Goal: Task Accomplishment & Management: Manage account settings

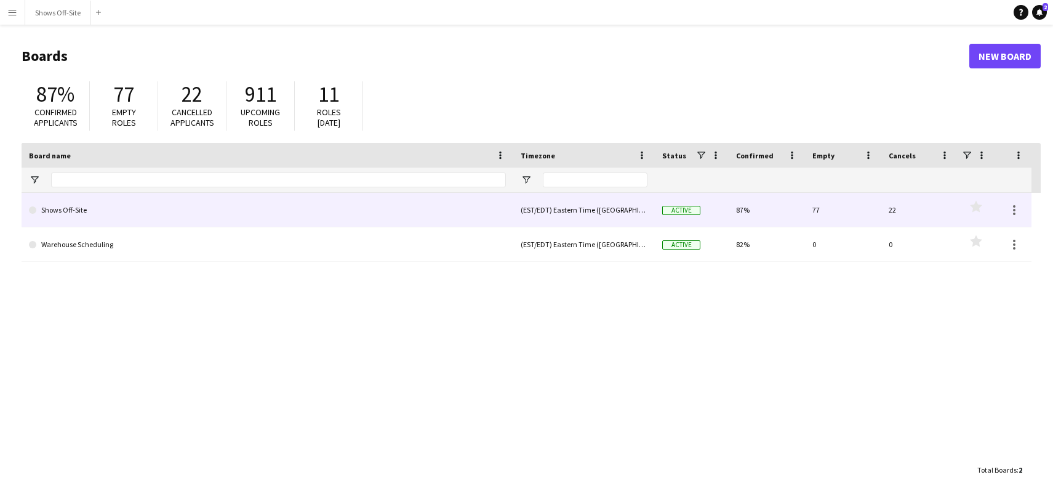
click at [111, 214] on link "Shows Off-Site" at bounding box center [267, 210] width 477 height 34
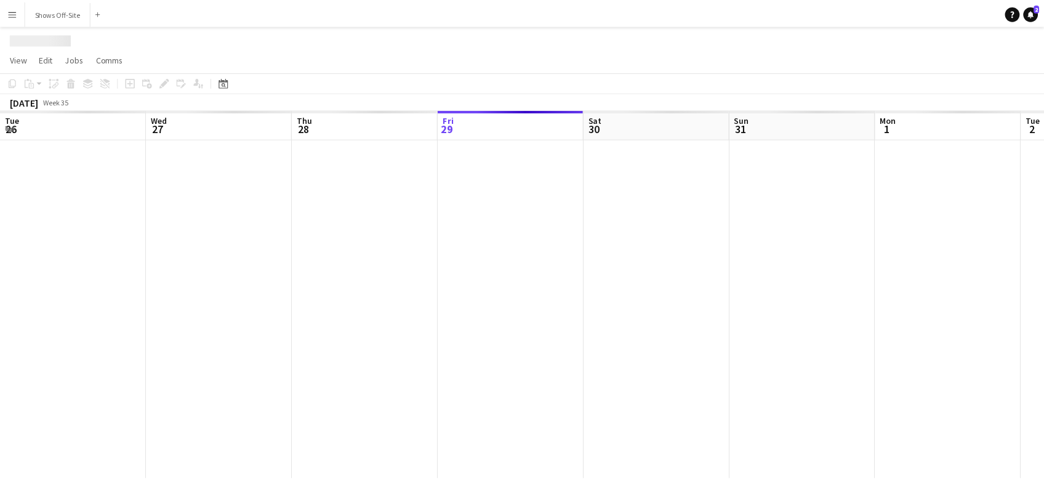
scroll to position [0, 294]
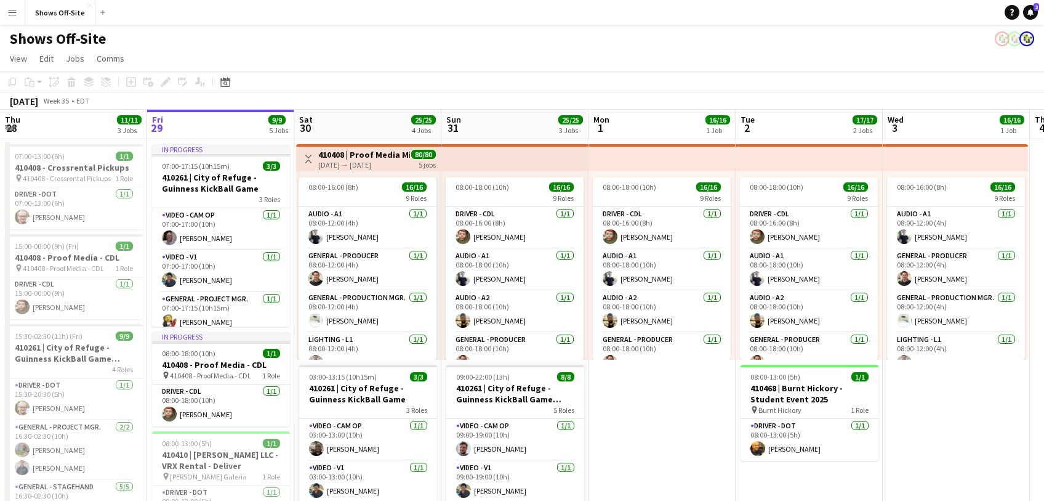
click at [482, 162] on app-top-bar at bounding box center [514, 157] width 147 height 27
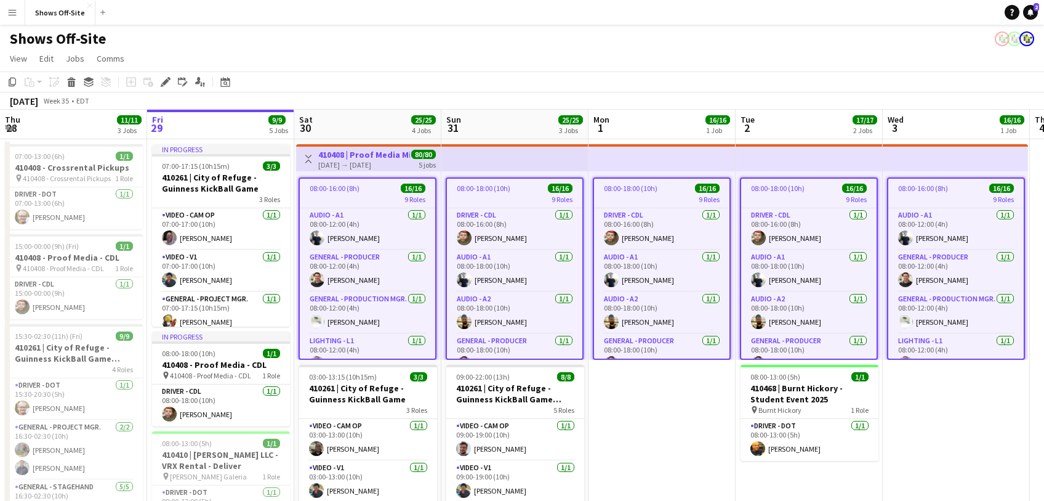
click at [495, 204] on app-job-card "08:00-18:00 (10h) 16/16 9 Roles Driver - CDL [DATE] 08:00-16:00 (8h) [PERSON_NA…" at bounding box center [515, 268] width 138 height 182
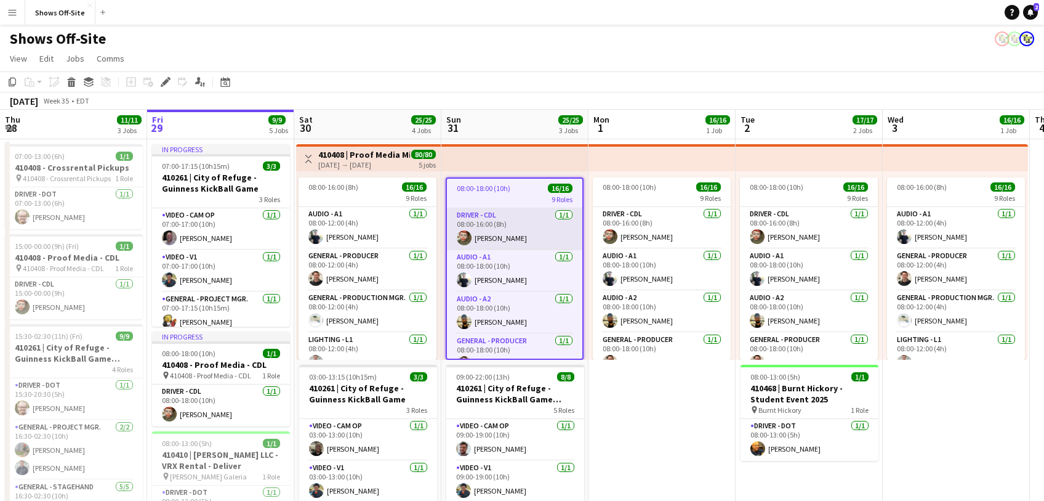
click at [500, 222] on app-card-role "Driver - CDL [DATE] 08:00-16:00 (8h) [PERSON_NAME]" at bounding box center [514, 229] width 135 height 42
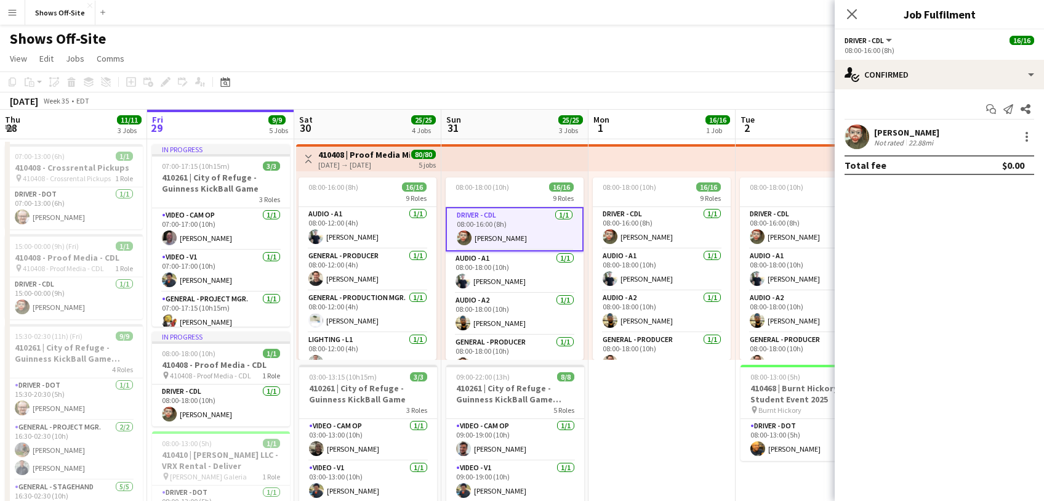
click at [491, 161] on app-top-bar at bounding box center [514, 157] width 147 height 27
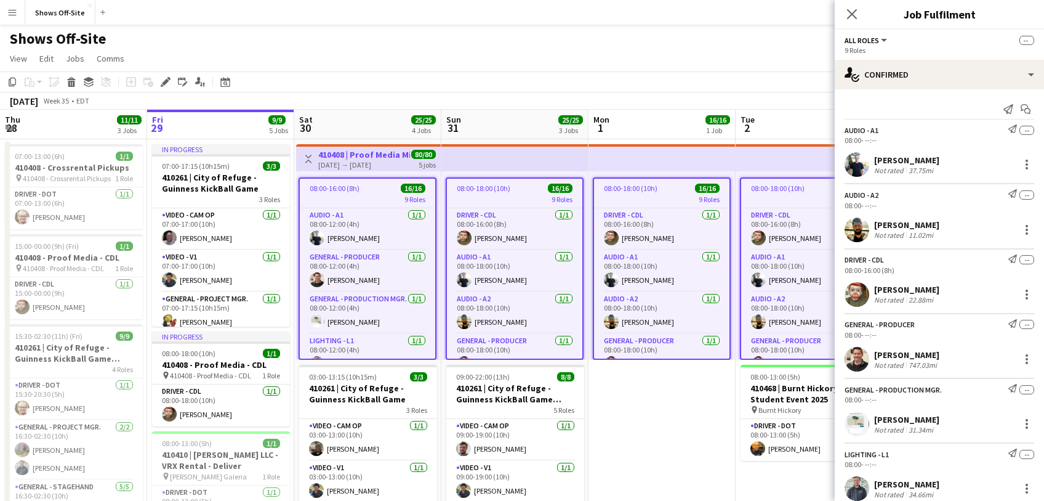
drag, startPoint x: 936, startPoint y: 158, endPoint x: 885, endPoint y: 167, distance: 51.3
click at [885, 167] on div "[PERSON_NAME] Not rated 37.75mi" at bounding box center [939, 164] width 209 height 25
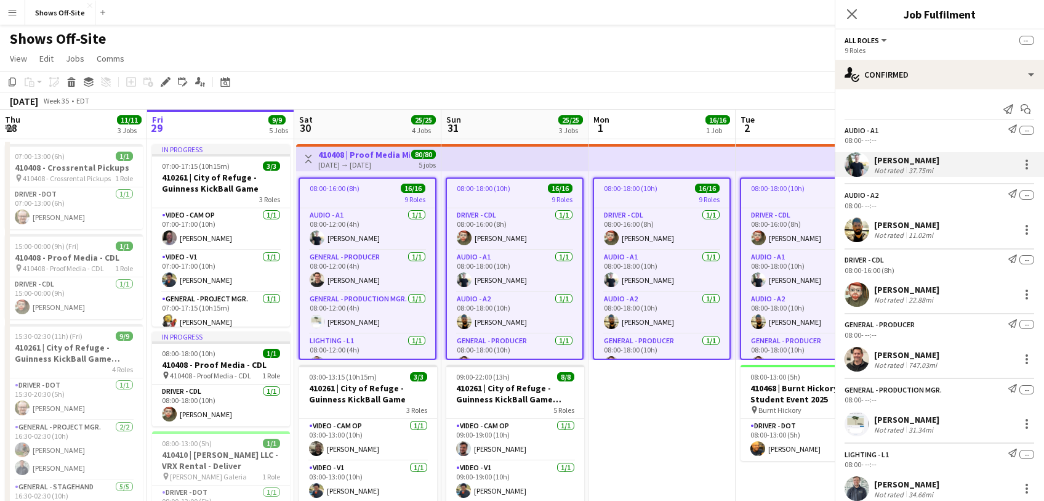
click at [896, 162] on div "[PERSON_NAME]" at bounding box center [906, 160] width 65 height 11
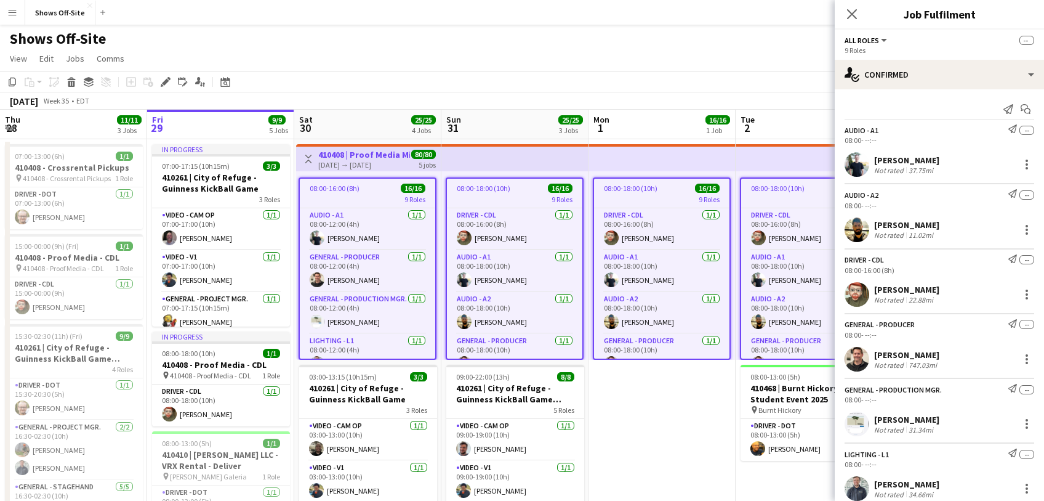
click at [933, 161] on div "[PERSON_NAME]" at bounding box center [906, 160] width 65 height 11
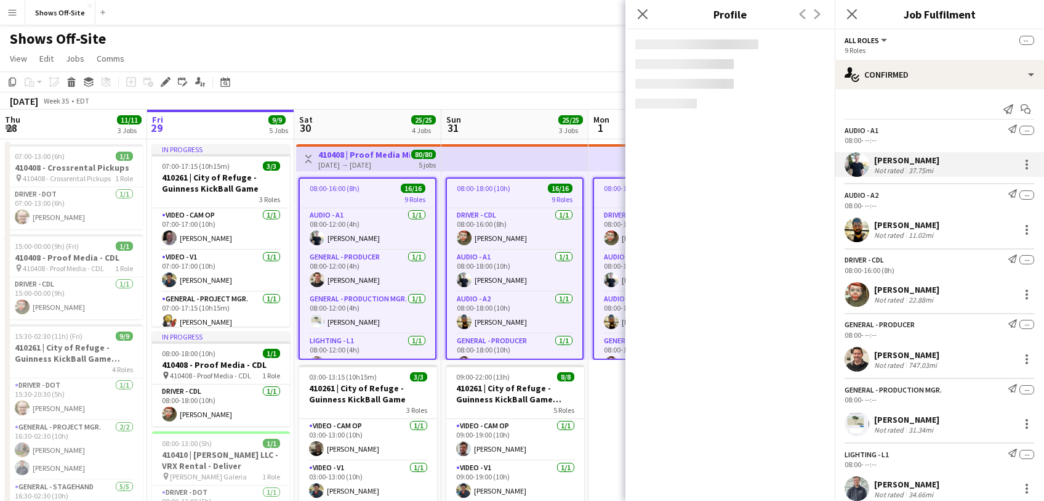
click at [933, 161] on div "[PERSON_NAME]" at bounding box center [906, 160] width 65 height 11
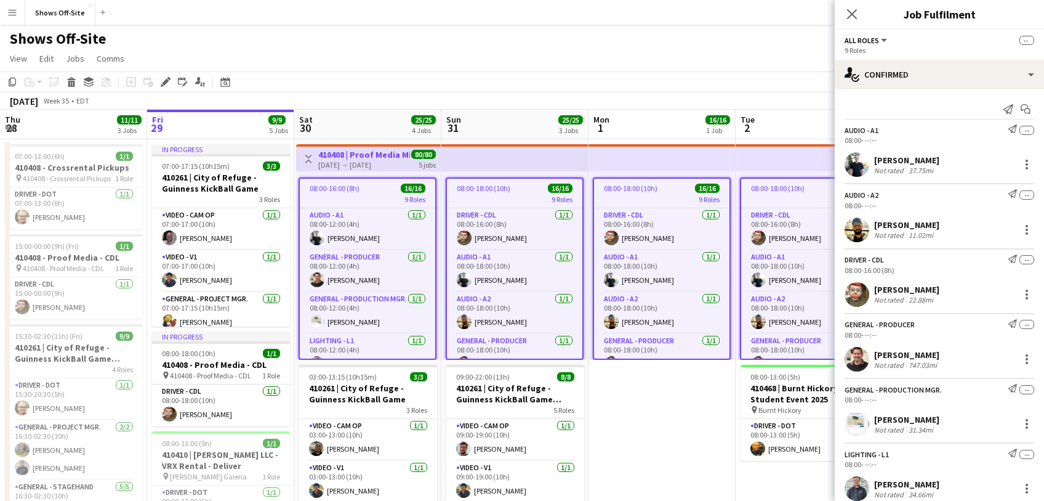
click at [921, 161] on div "[PERSON_NAME]" at bounding box center [906, 160] width 65 height 11
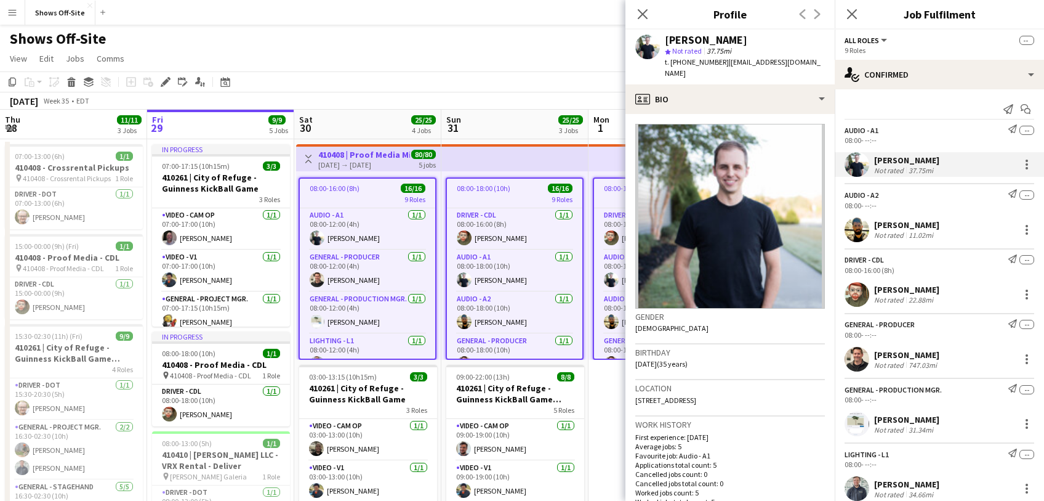
drag, startPoint x: 750, startPoint y: 37, endPoint x: 663, endPoint y: 40, distance: 86.9
click at [663, 40] on div "[PERSON_NAME] star Not rated 37.75mi t. [PHONE_NUMBER] | [EMAIL_ADDRESS][DOMAIN…" at bounding box center [730, 57] width 209 height 55
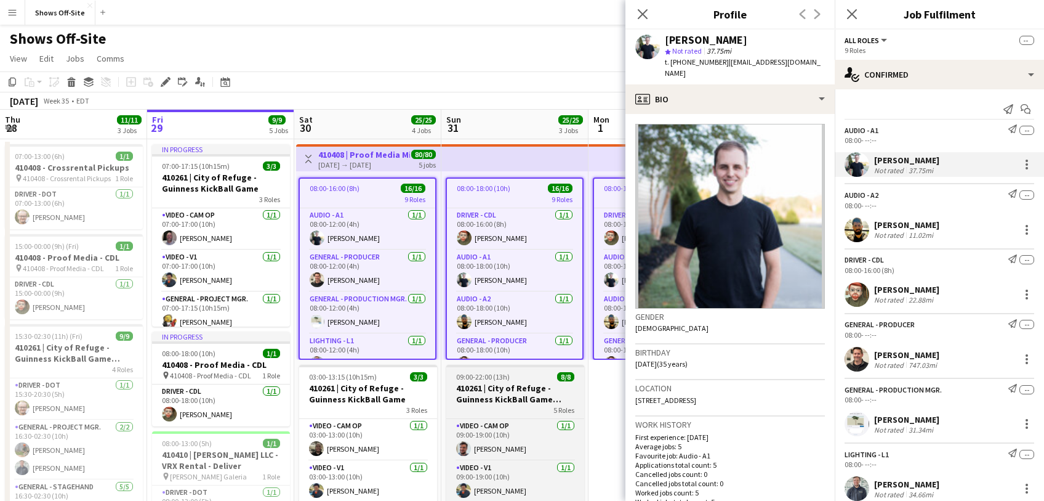
copy div "[PERSON_NAME]"
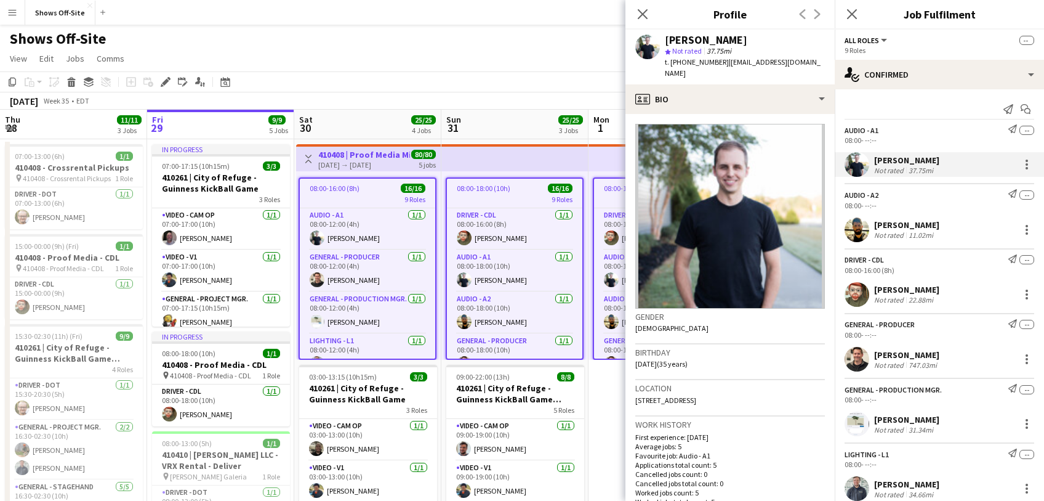
click at [917, 224] on div "[PERSON_NAME]" at bounding box center [906, 224] width 65 height 11
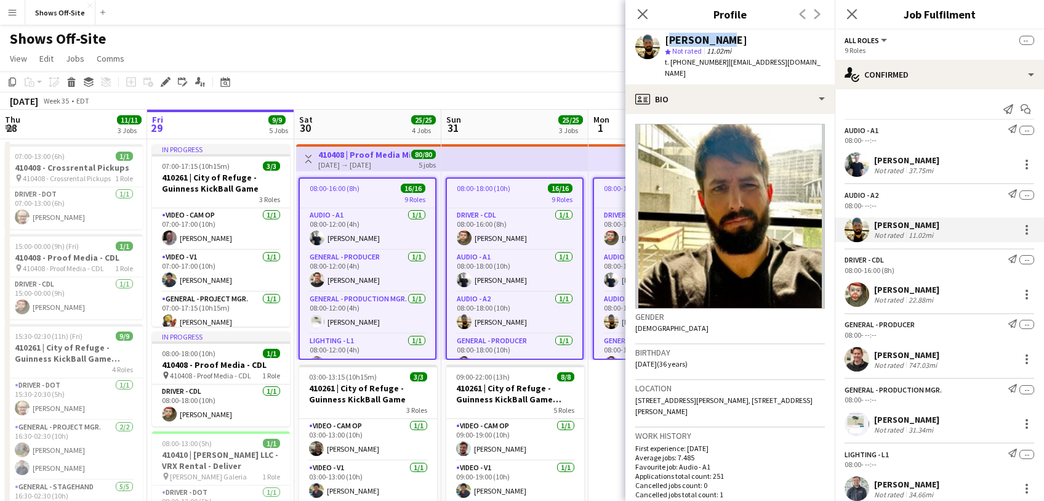
drag, startPoint x: 726, startPoint y: 41, endPoint x: 666, endPoint y: 42, distance: 59.7
click at [666, 42] on div "[PERSON_NAME]" at bounding box center [745, 39] width 160 height 11
copy div "[PERSON_NAME]"
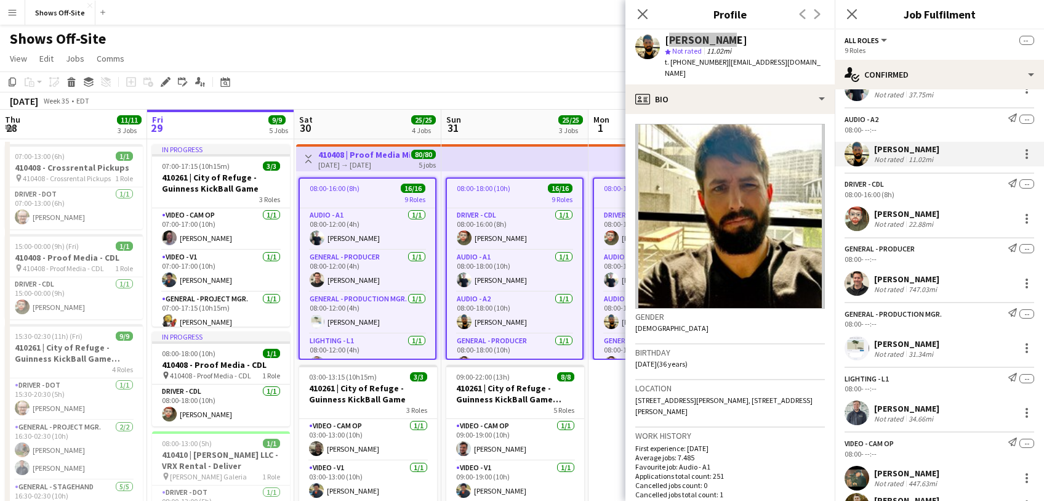
scroll to position [76, 0]
click at [933, 275] on div "[PERSON_NAME]" at bounding box center [906, 278] width 65 height 11
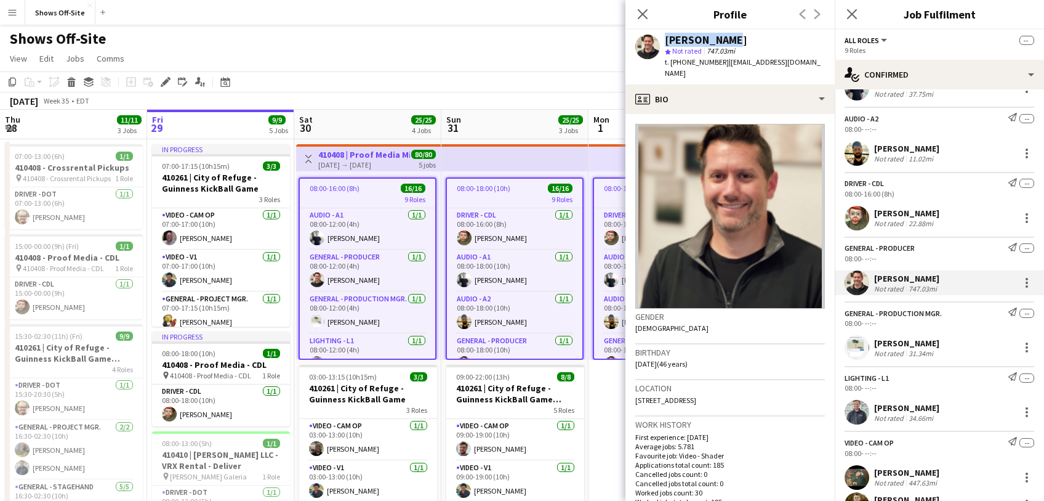
drag, startPoint x: 734, startPoint y: 39, endPoint x: 643, endPoint y: 46, distance: 91.4
click at [643, 46] on div "[PERSON_NAME] star Not rated 747.03mi t. [PHONE_NUMBER] | [EMAIL_ADDRESS][DOMAI…" at bounding box center [730, 57] width 209 height 55
copy div "[PERSON_NAME]"
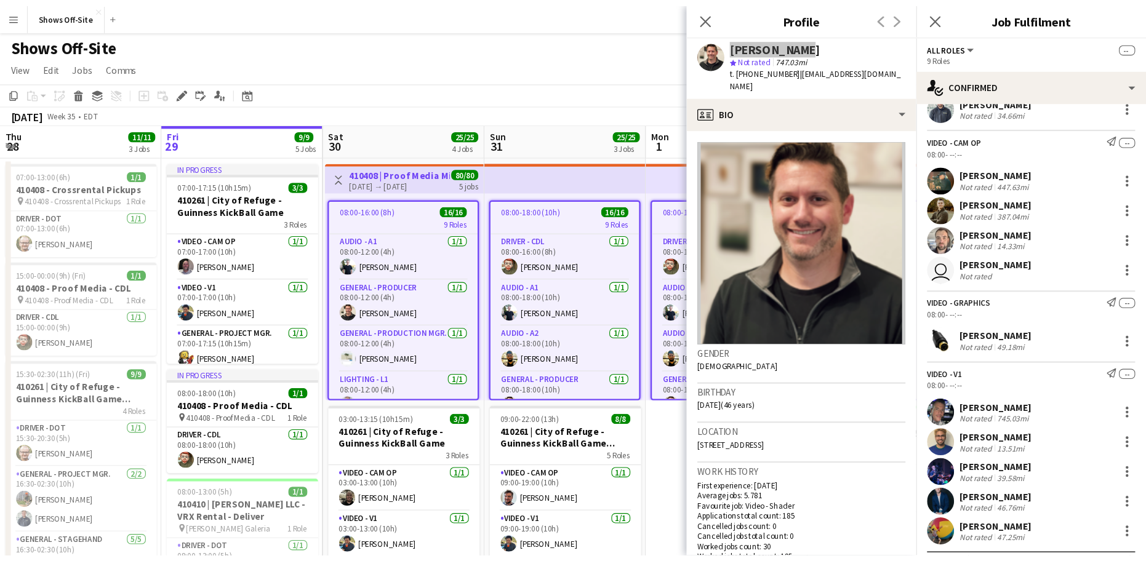
scroll to position [396, 0]
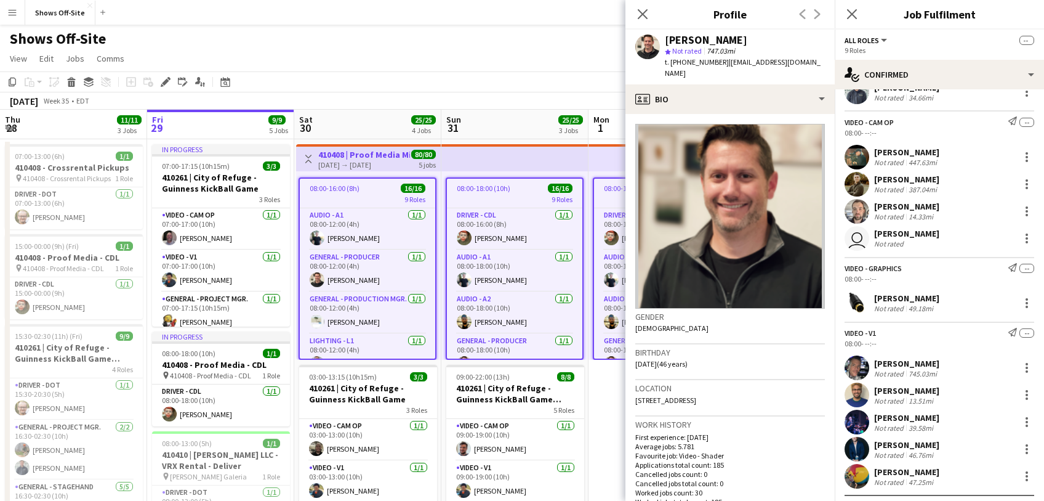
click at [862, 179] on app-user-avatar at bounding box center [857, 184] width 25 height 25
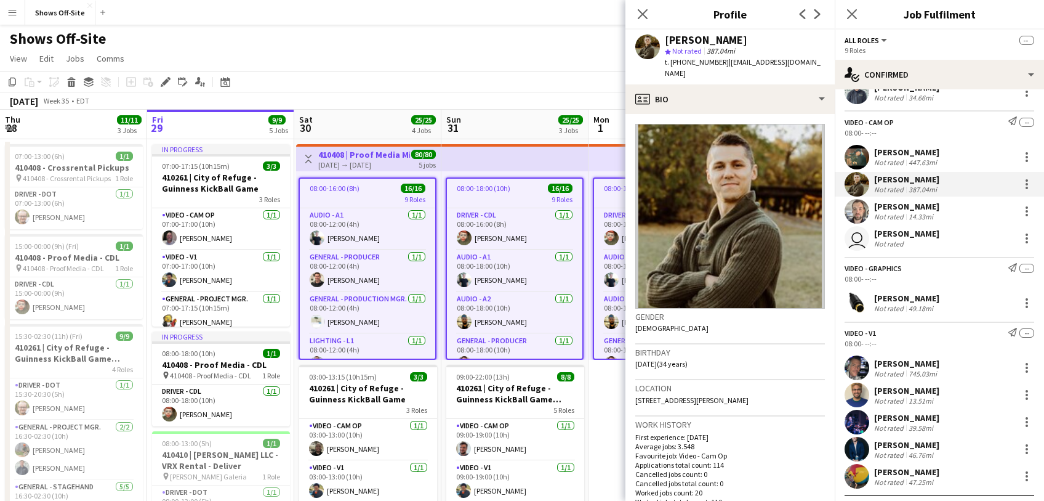
click at [858, 209] on app-user-avatar at bounding box center [857, 211] width 25 height 25
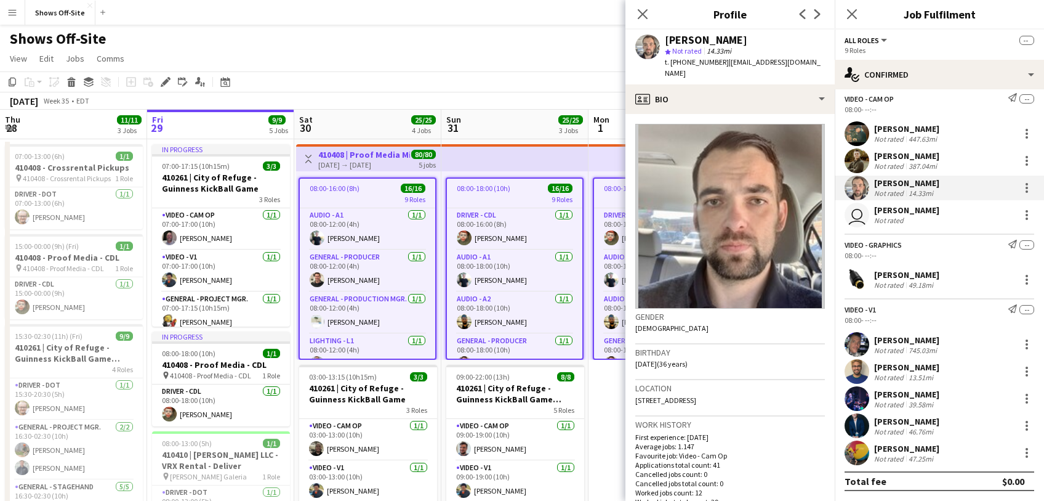
scroll to position [2, 0]
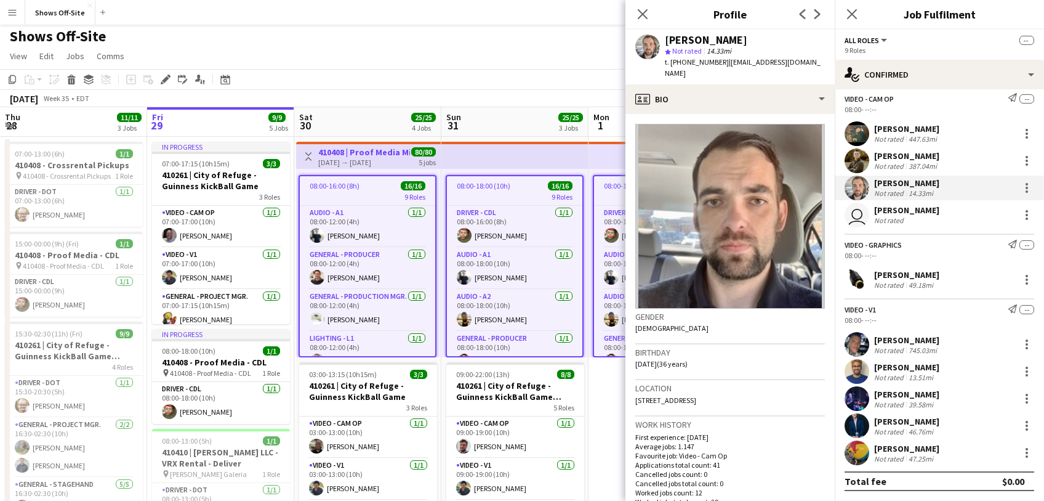
click at [858, 454] on app-user-avatar at bounding box center [857, 452] width 25 height 25
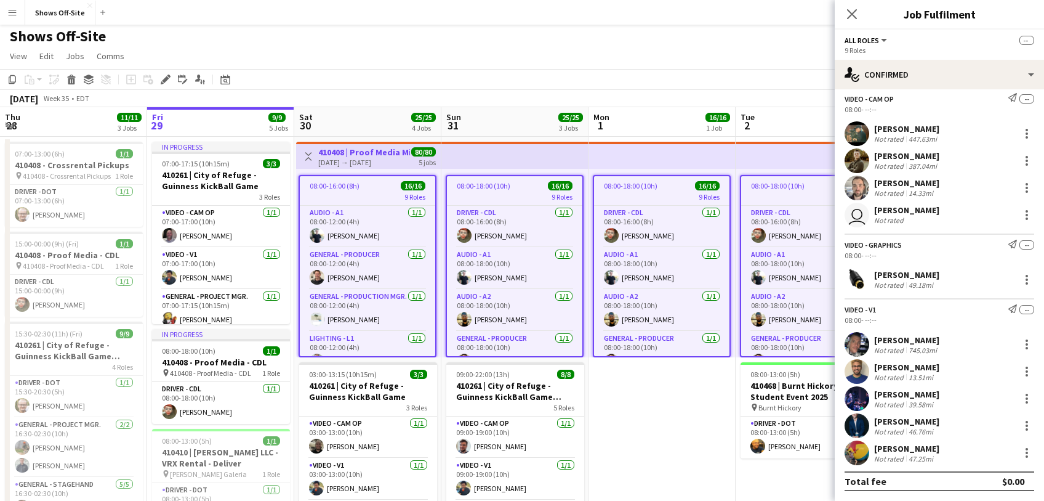
click at [858, 454] on app-user-avatar at bounding box center [857, 452] width 25 height 25
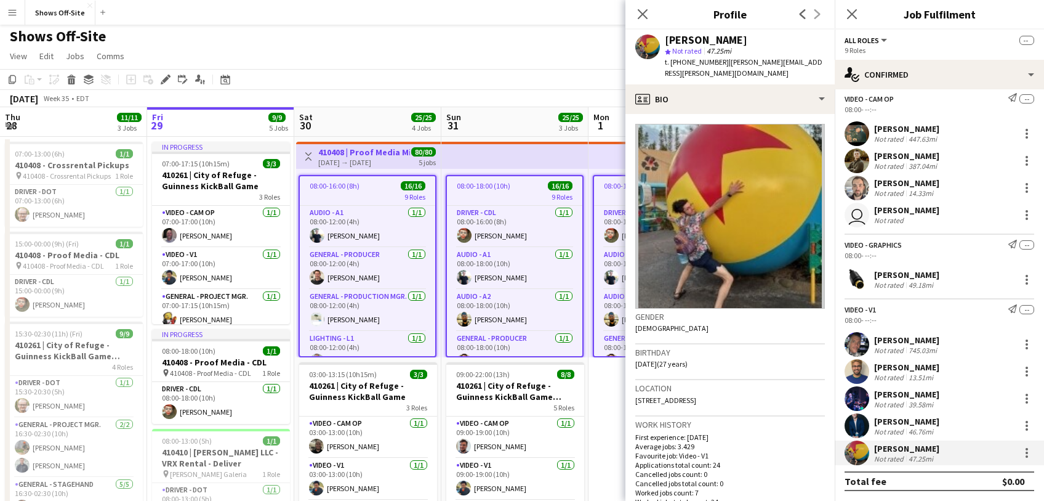
click at [859, 454] on app-user-avatar at bounding box center [857, 452] width 25 height 25
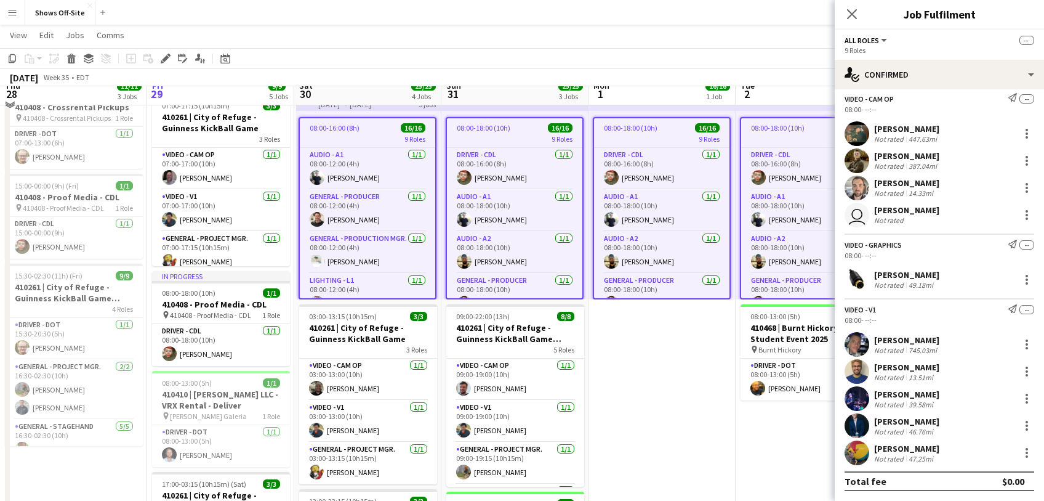
scroll to position [48, 0]
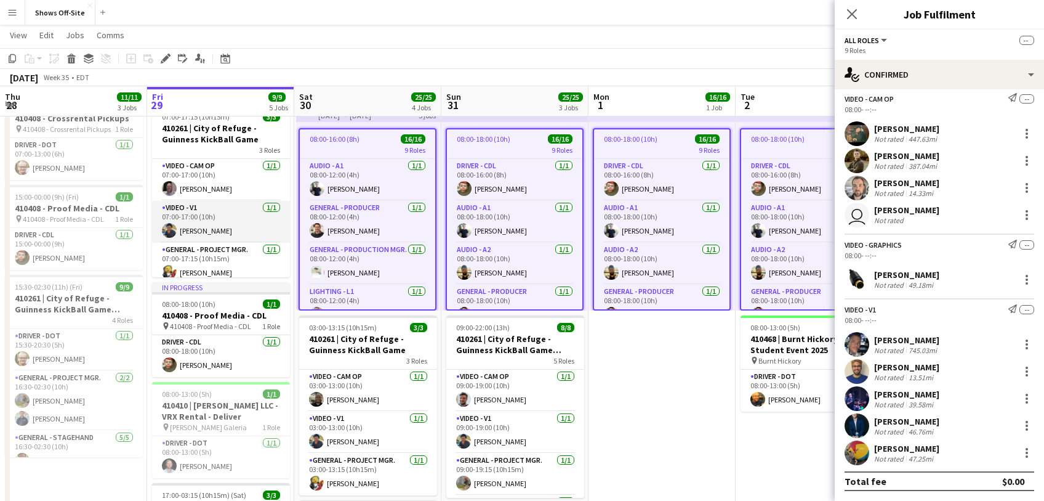
click at [208, 237] on app-card-role "Video - V1 [DATE] 07:00-17:00 (10h) [PERSON_NAME]" at bounding box center [221, 222] width 138 height 42
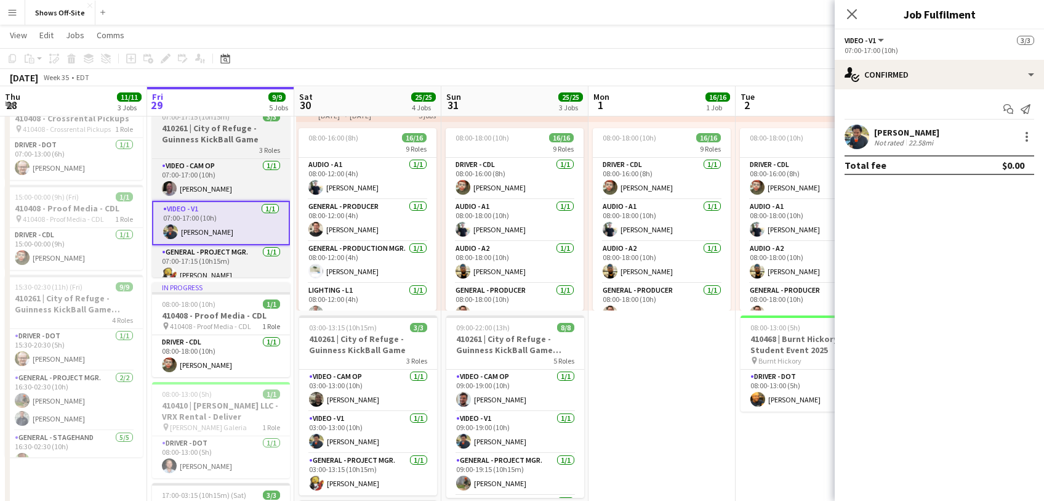
click at [214, 127] on h3 "410261 | City of Refuge - Guinness KickBall Game" at bounding box center [221, 134] width 138 height 22
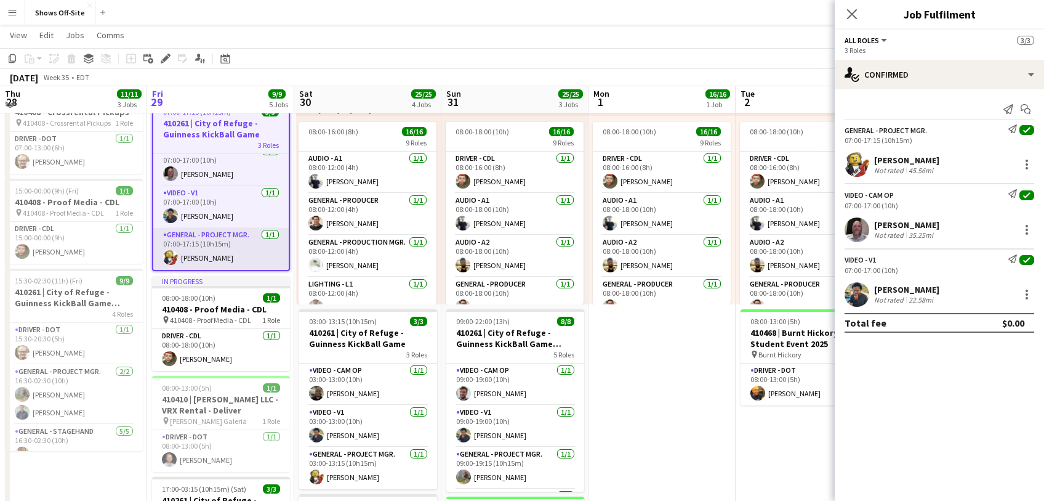
scroll to position [55, 0]
